Goal: Find specific page/section: Find specific page/section

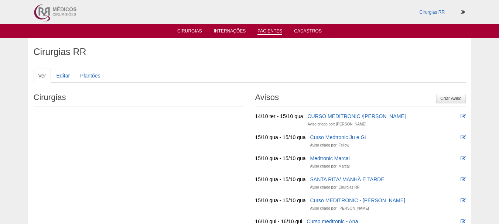
click at [269, 31] on link "Pacientes" at bounding box center [270, 31] width 25 height 6
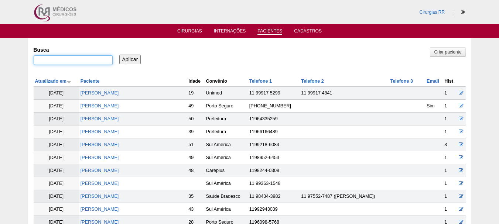
click at [77, 61] on input "Busca" at bounding box center [73, 60] width 79 height 10
type input "thiago leite de almeida"
click at [119, 55] on input "Aplicar" at bounding box center [130, 60] width 22 height 10
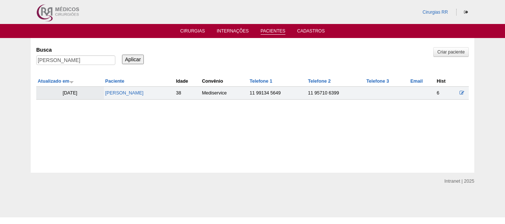
click at [129, 97] on td "[PERSON_NAME]" at bounding box center [139, 93] width 71 height 13
click at [129, 94] on link "[PERSON_NAME]" at bounding box center [124, 93] width 38 height 5
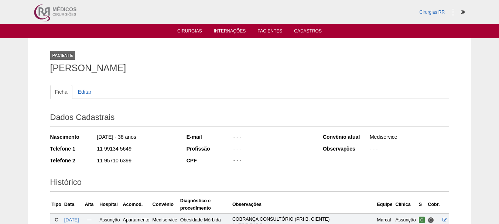
drag, startPoint x: 152, startPoint y: 71, endPoint x: 51, endPoint y: 70, distance: 100.2
click at [51, 70] on h1 "Thiago Leite de Almeida" at bounding box center [249, 68] width 399 height 9
copy h1 "Thiago Leite de Almeida"
click at [264, 26] on ul "Cirurgias Internações Pacientes Cadastros" at bounding box center [249, 31] width 499 height 14
click at [266, 31] on link "Pacientes" at bounding box center [270, 31] width 25 height 6
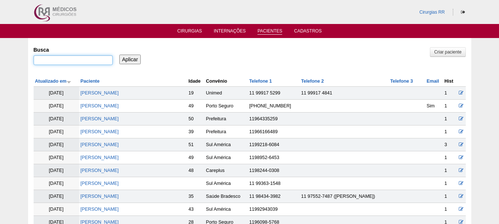
click at [84, 64] on input "Busca" at bounding box center [73, 60] width 79 height 10
paste input "ESTEVAM MARCO DE OLIVEIRA JOARES"
type input "ESTEVAM MARCO DE OLIVEIRA JOARES"
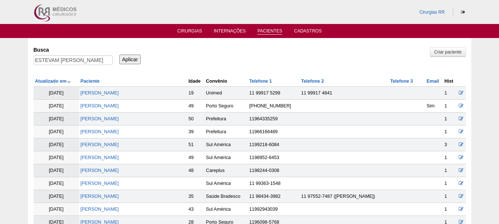
click at [123, 58] on input "Aplicar" at bounding box center [130, 60] width 22 height 10
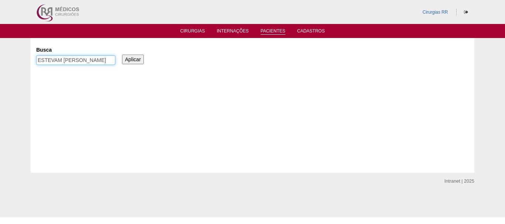
click at [74, 62] on input "ESTEVAM [PERSON_NAME]" at bounding box center [75, 60] width 79 height 10
click at [63, 59] on input "ESTEVAM MARCO DE OLIVEIRA JOARES" at bounding box center [75, 60] width 79 height 10
drag, startPoint x: 58, startPoint y: 61, endPoint x: 116, endPoint y: 64, distance: 57.8
click at [116, 64] on div "Busca ESTEVAM MARCO DE OLIVEIRA JOARES" at bounding box center [78, 56] width 84 height 25
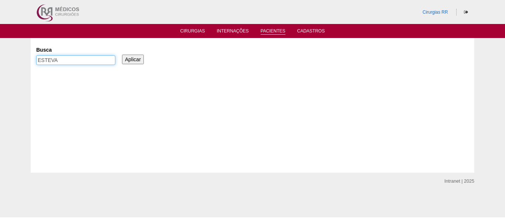
scroll to position [0, 0]
type input "[PERSON_NAME]"
click at [122, 55] on input "Aplicar" at bounding box center [133, 60] width 22 height 10
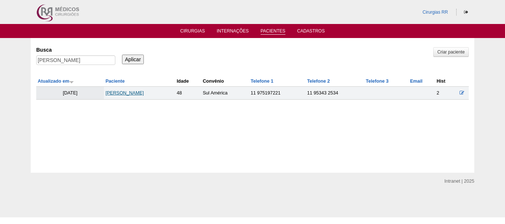
click at [142, 95] on link "[PERSON_NAME]" at bounding box center [124, 93] width 38 height 5
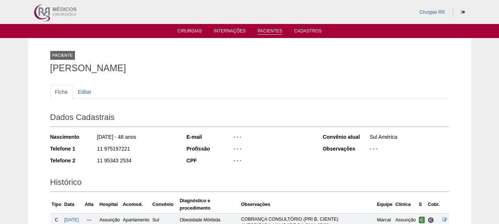
click at [273, 30] on link "Pacientes" at bounding box center [270, 31] width 25 height 6
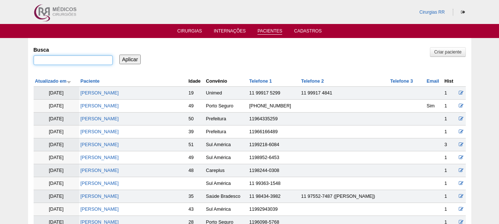
click at [87, 61] on input "Busca" at bounding box center [73, 60] width 79 height 10
paste input "ALINE GALVAO PEREZ"
type input "ALINE GALVAO PEREZ"
click at [125, 58] on input "Aplicar" at bounding box center [130, 60] width 22 height 10
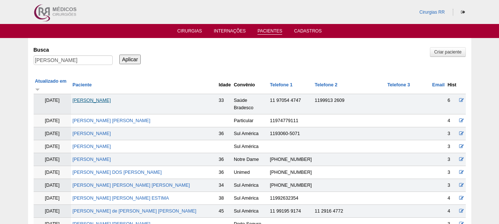
click at [104, 98] on link "[PERSON_NAME]" at bounding box center [91, 100] width 38 height 5
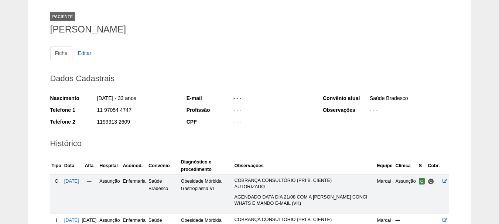
scroll to position [74, 0]
